Goal: Navigation & Orientation: Find specific page/section

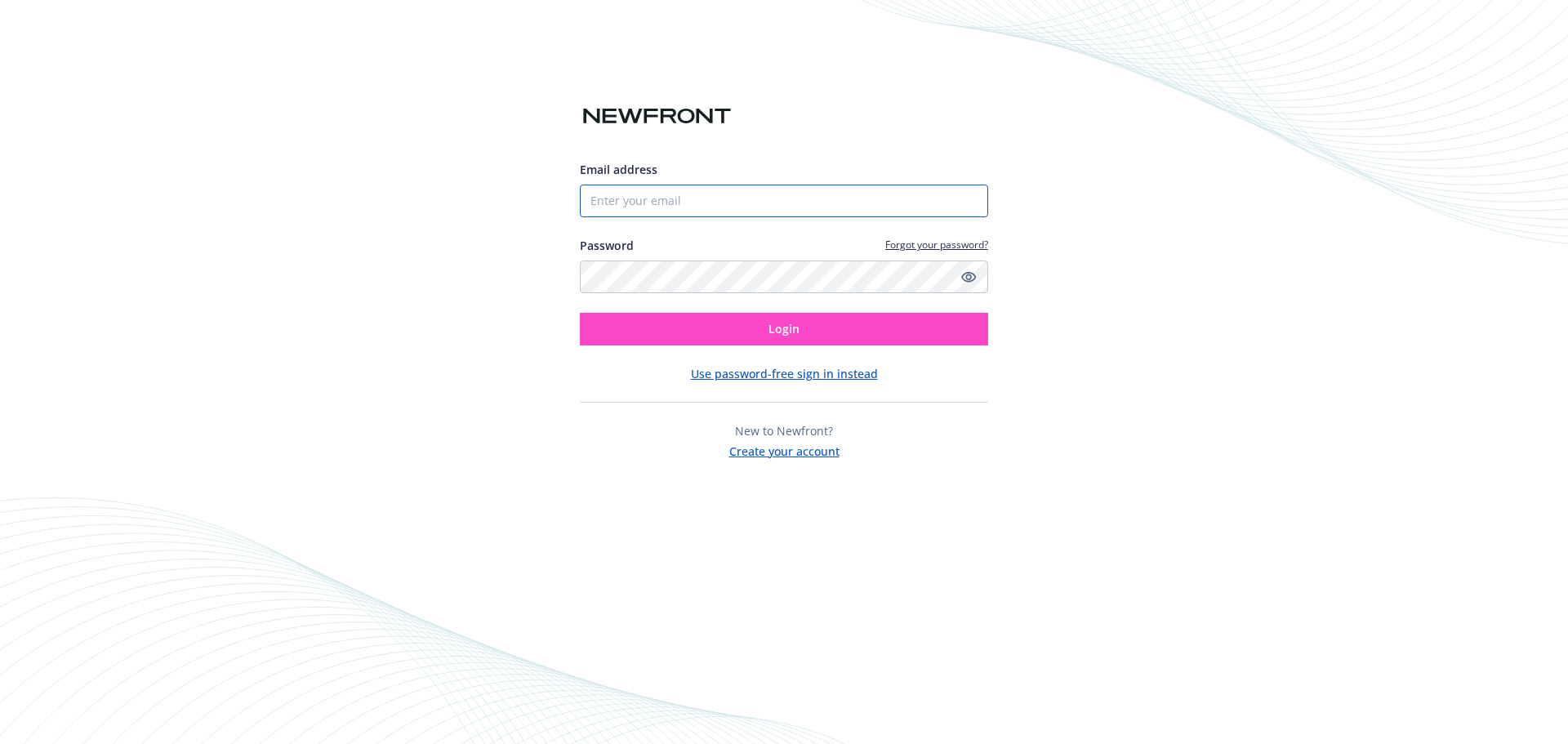
type input "[EMAIL_ADDRESS][DOMAIN_NAME]"
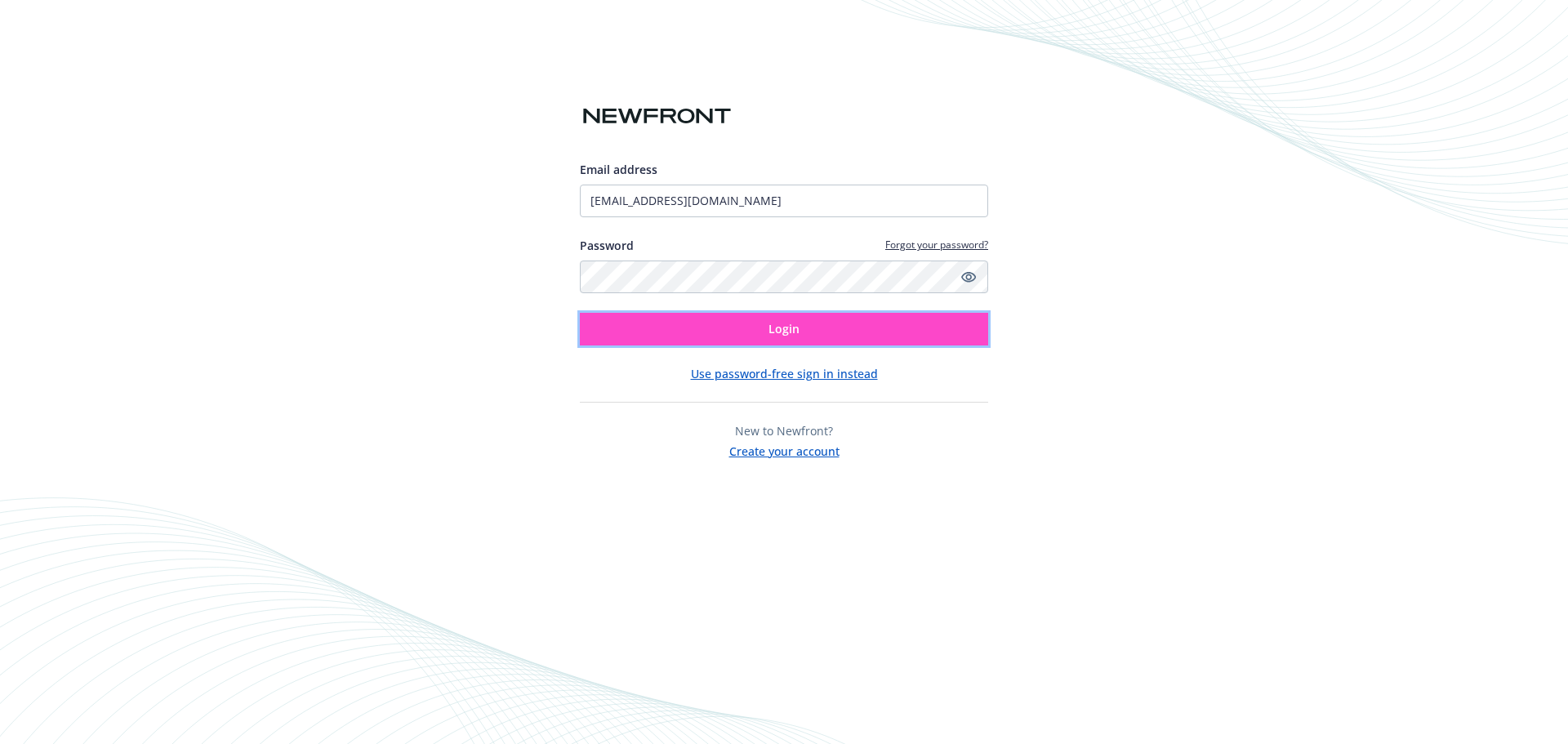
click at [711, 338] on button "Login" at bounding box center [784, 329] width 408 height 33
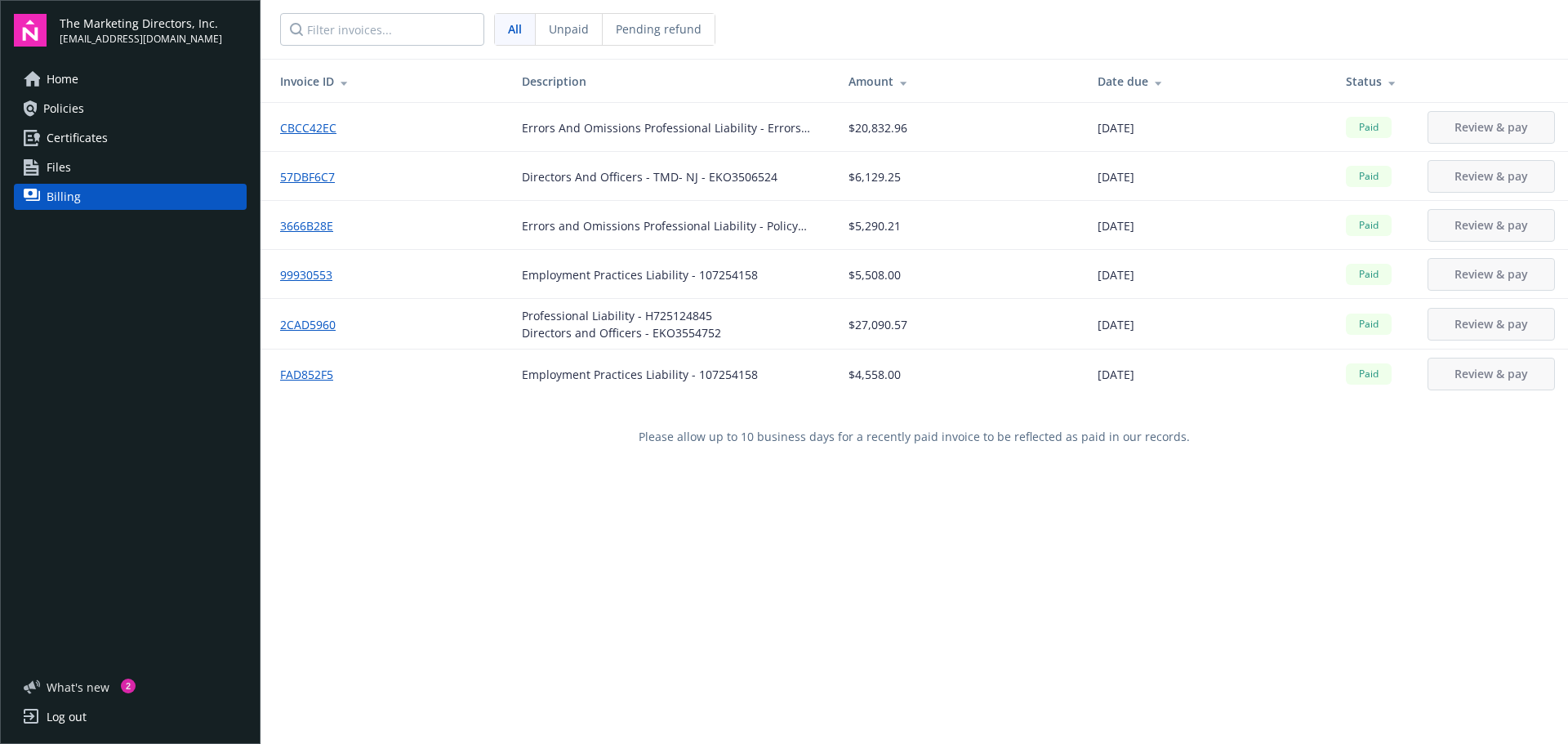
click at [65, 691] on span "What ' s new" at bounding box center [78, 687] width 63 height 17
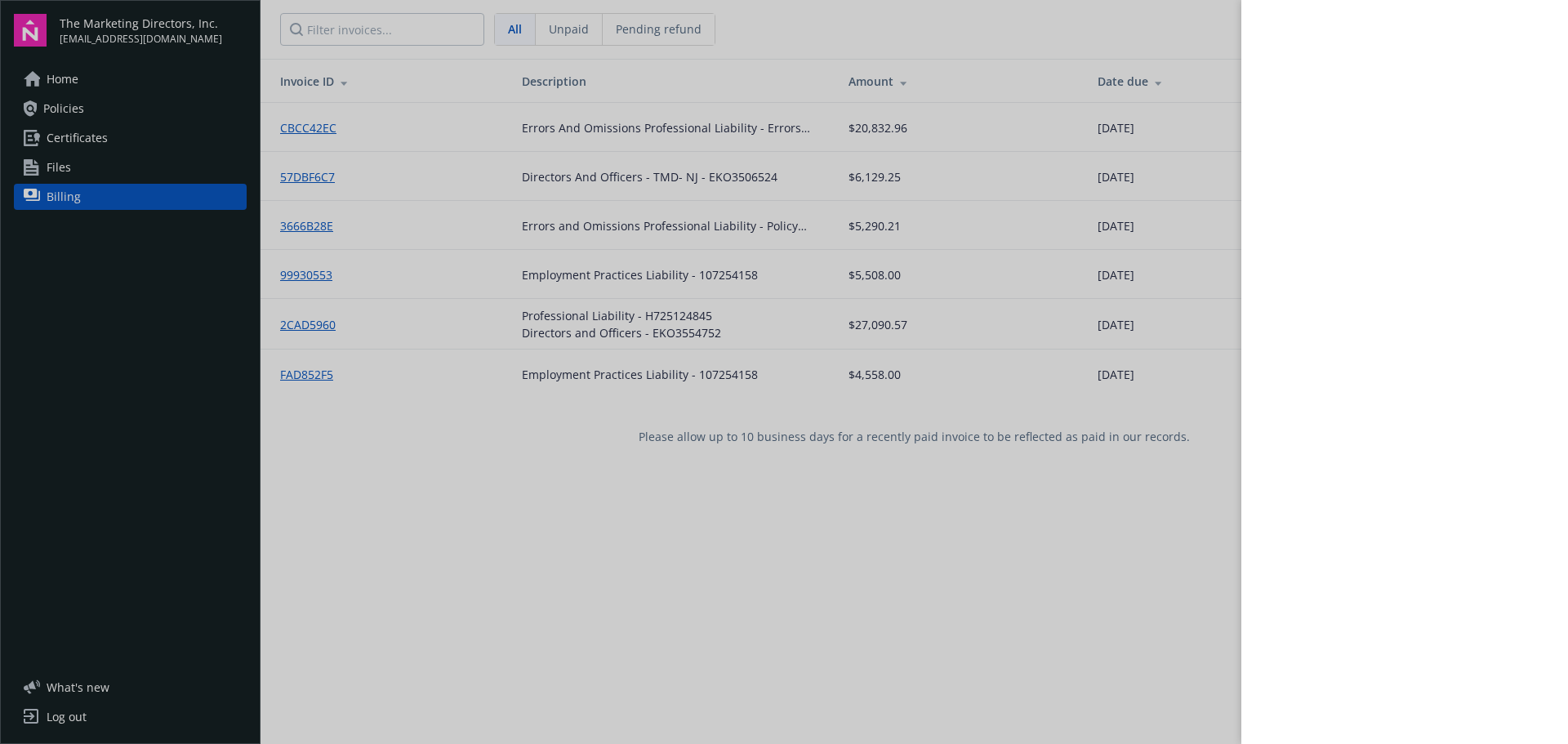
click at [533, 504] on div at bounding box center [784, 372] width 1568 height 744
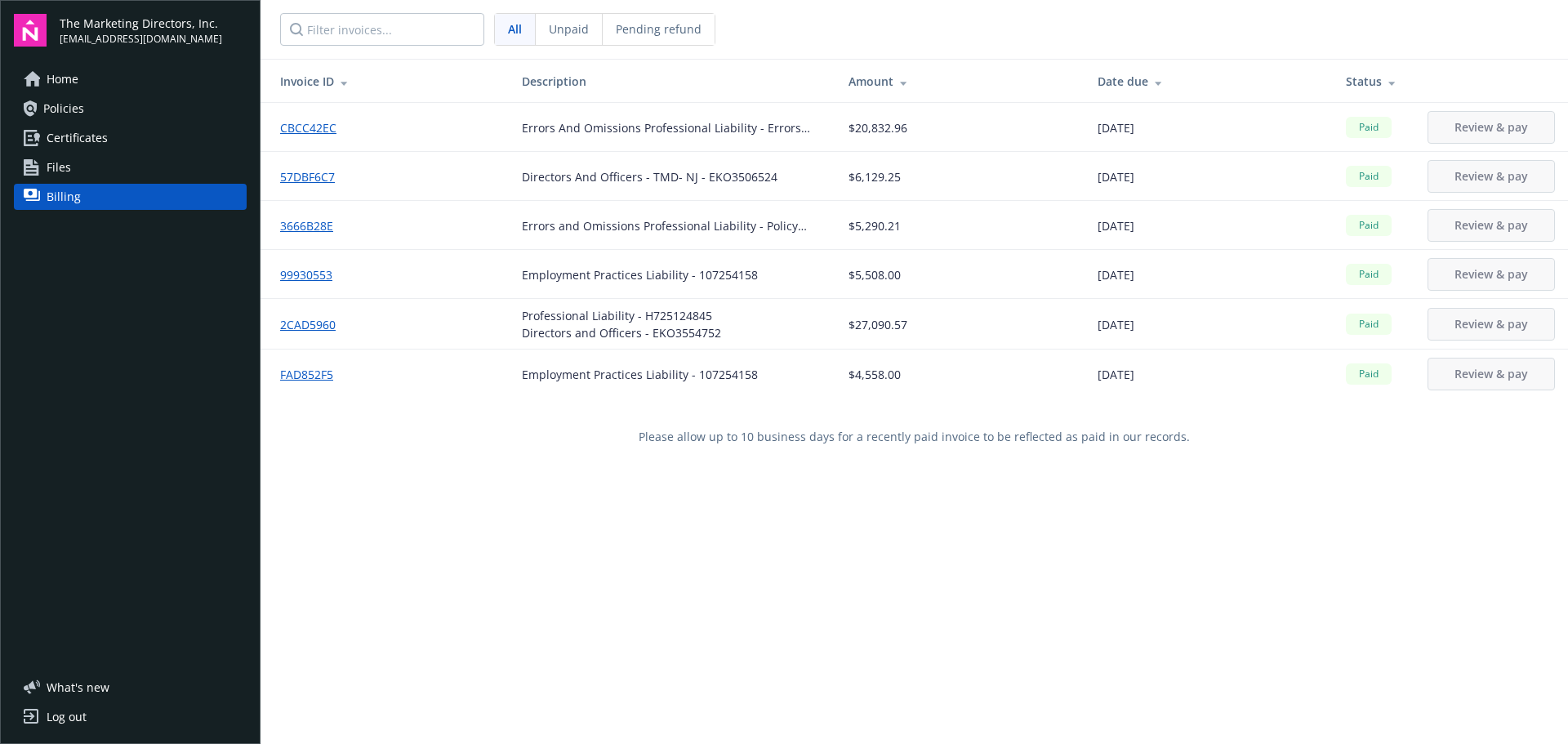
click at [92, 96] on link "Policies" at bounding box center [130, 109] width 233 height 26
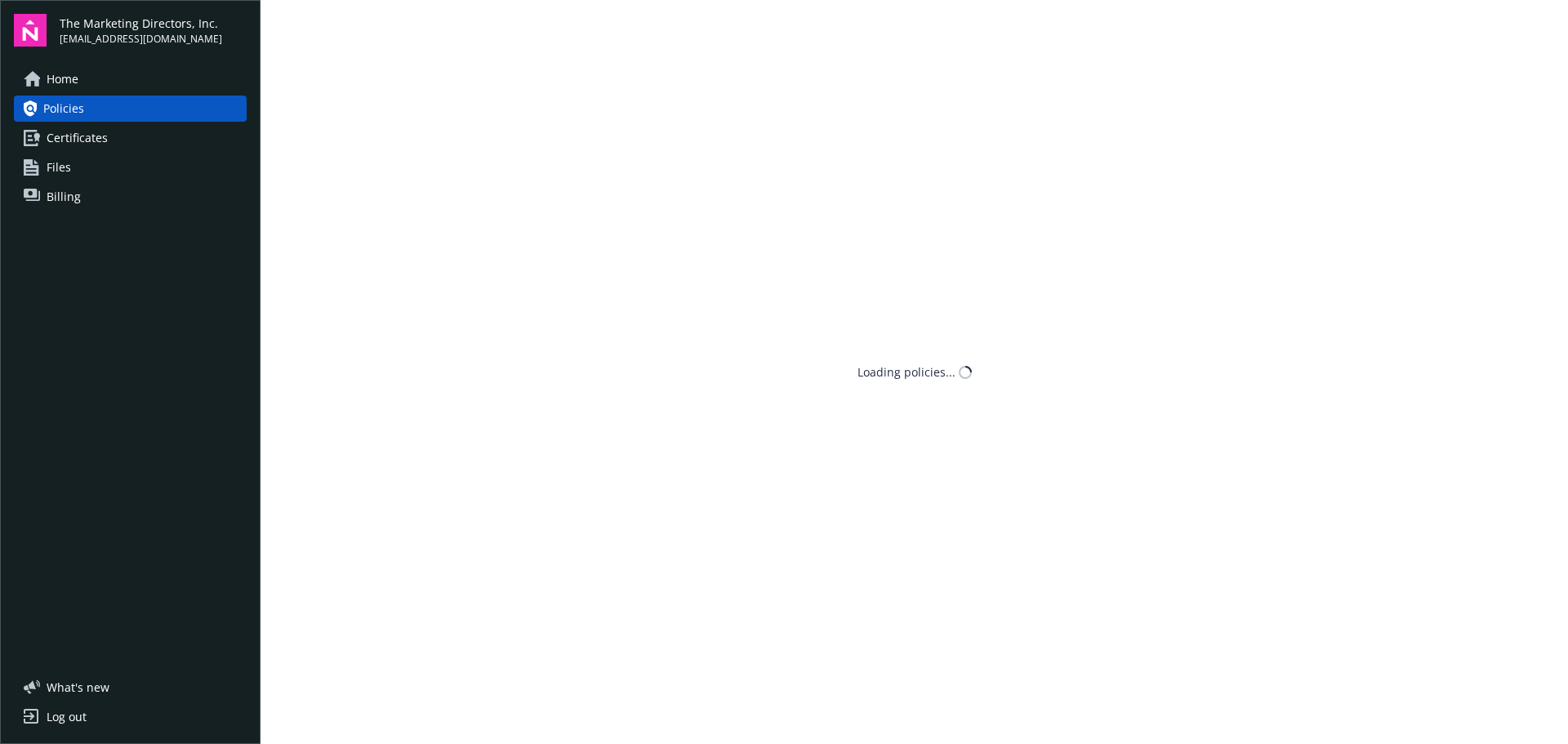
click at [91, 86] on link "Home" at bounding box center [130, 79] width 233 height 26
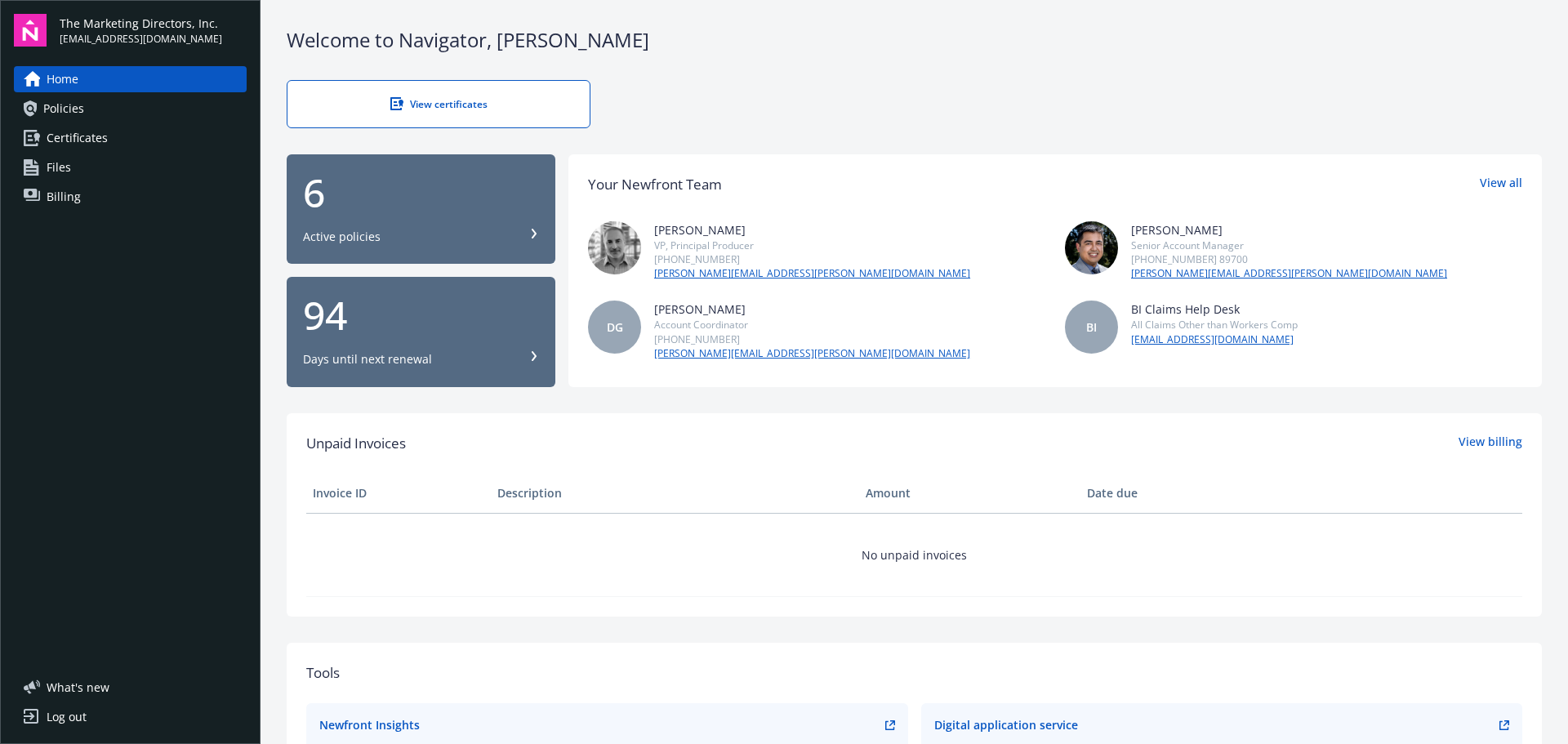
click at [63, 112] on span "Policies" at bounding box center [63, 109] width 41 height 26
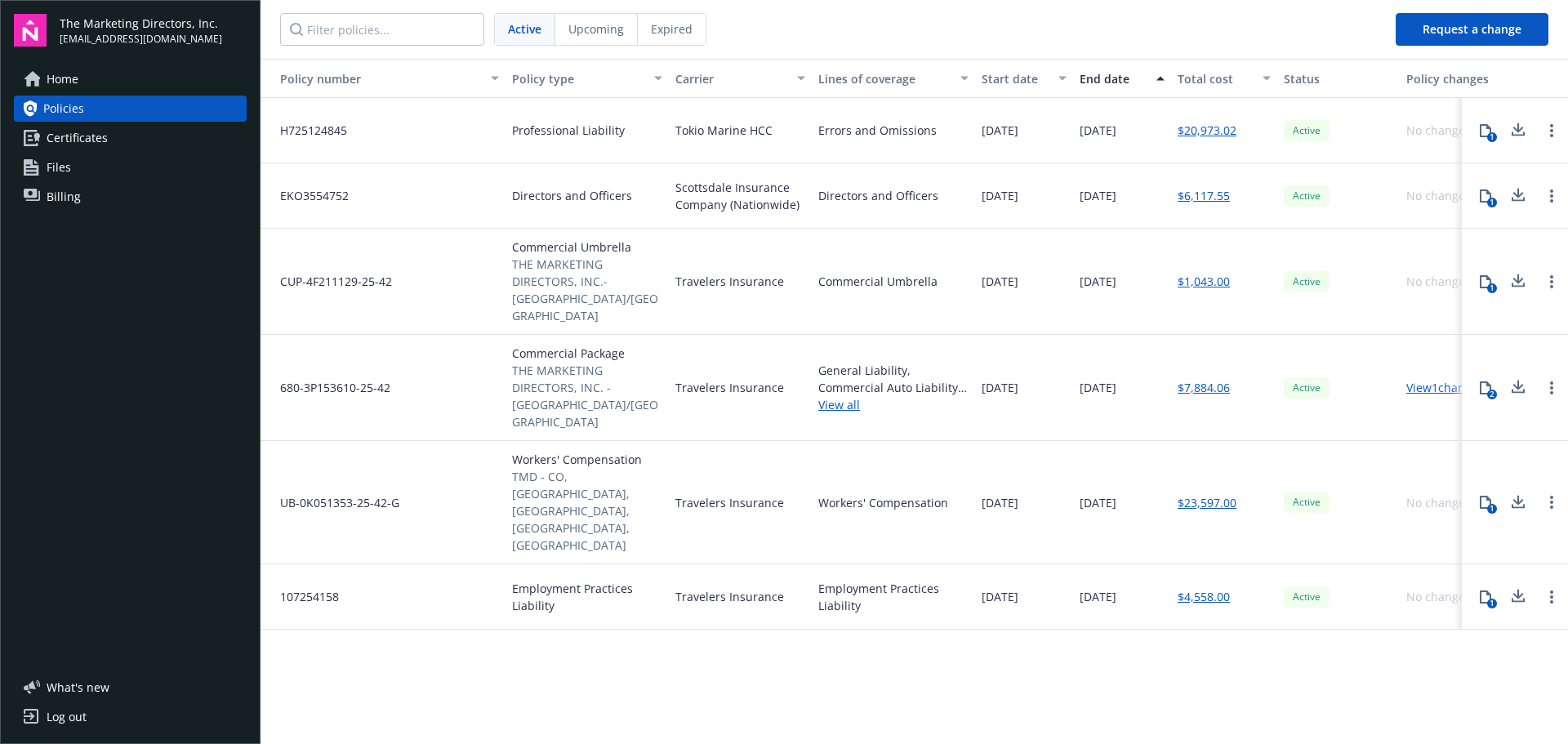
click at [84, 85] on link "Home" at bounding box center [130, 79] width 233 height 26
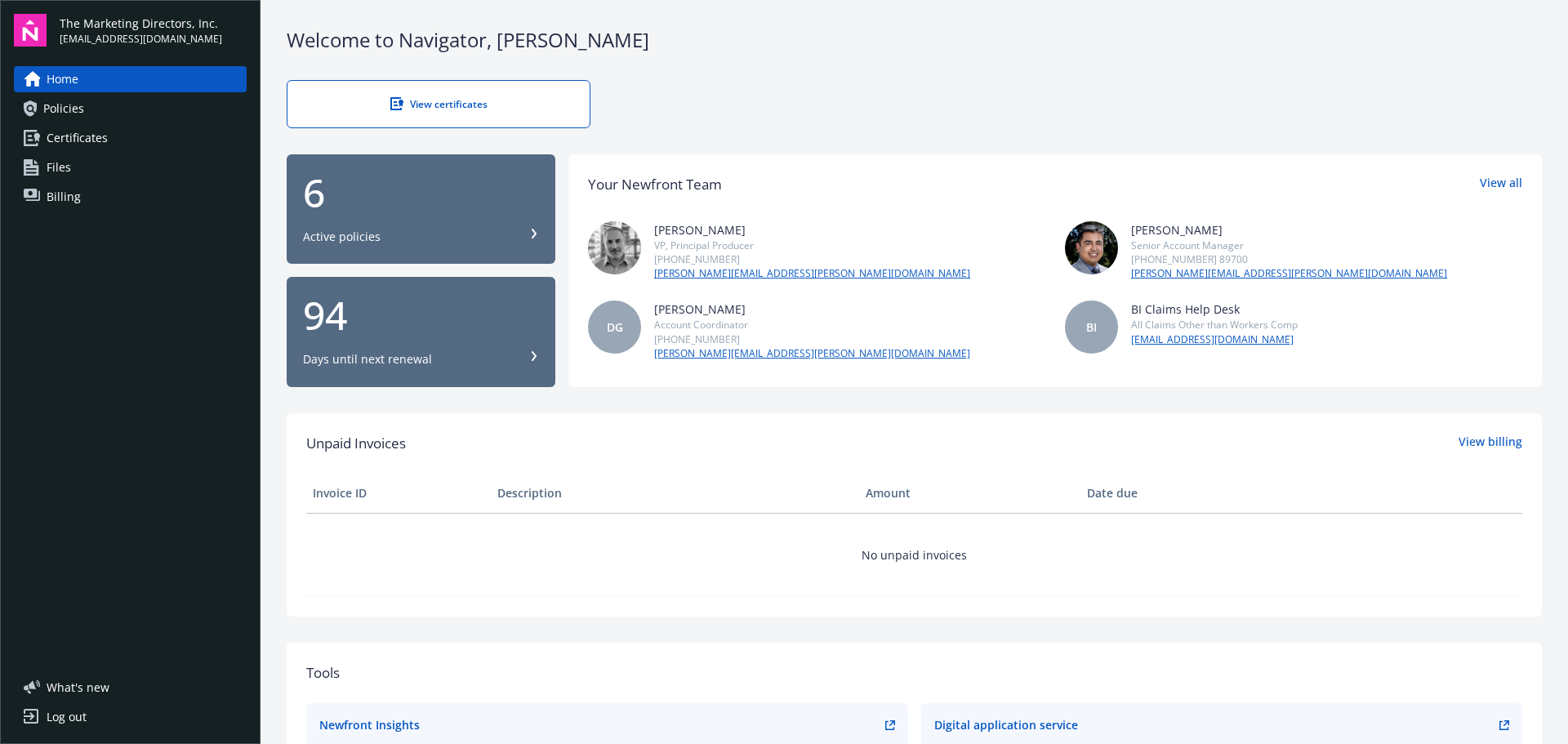
click at [47, 81] on span "Home" at bounding box center [62, 79] width 32 height 26
